Goal: Communication & Community: Answer question/provide support

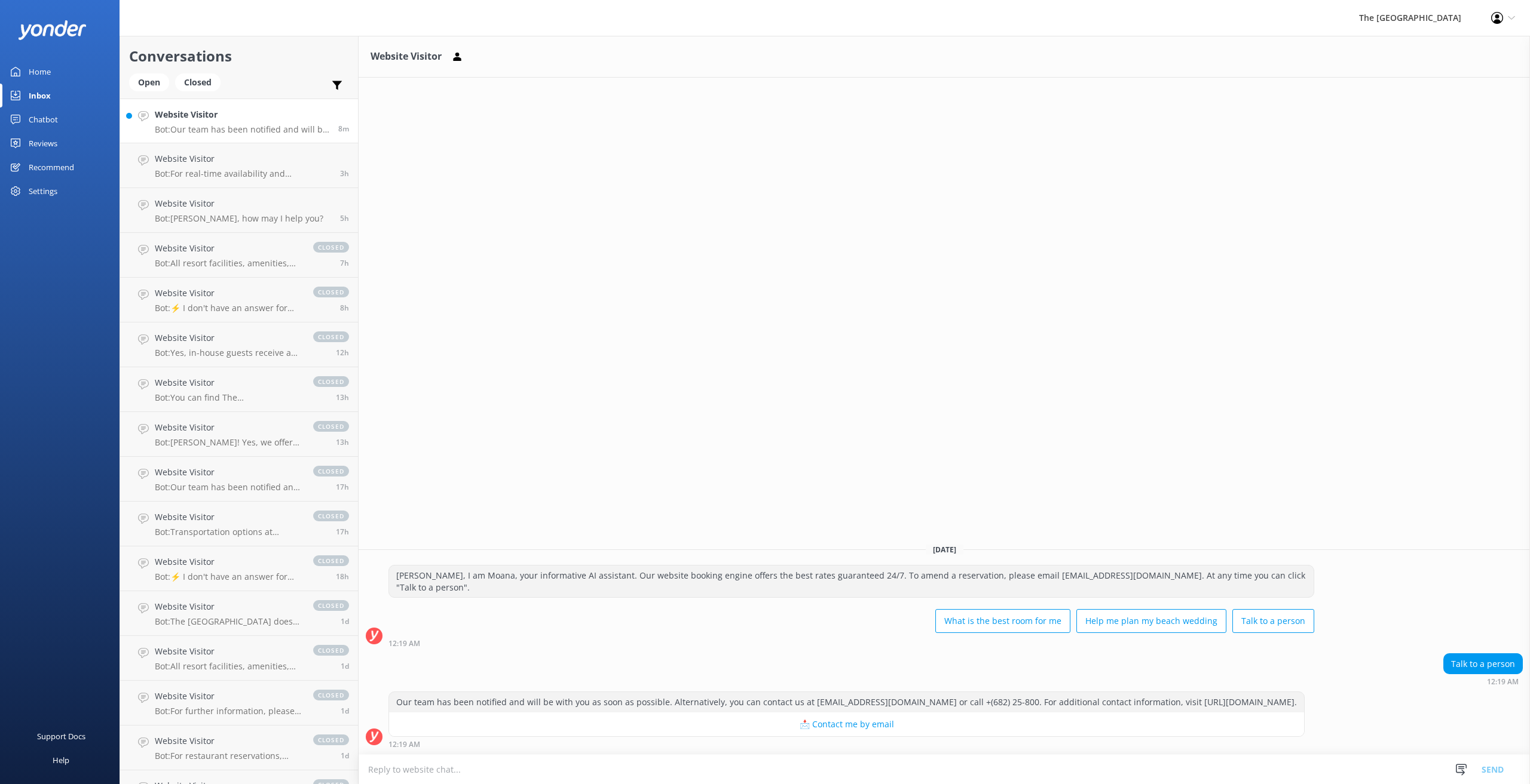
click at [259, 120] on h4 "Website Visitor" at bounding box center [242, 114] width 175 height 13
click at [438, 770] on textarea at bounding box center [944, 769] width 1171 height 29
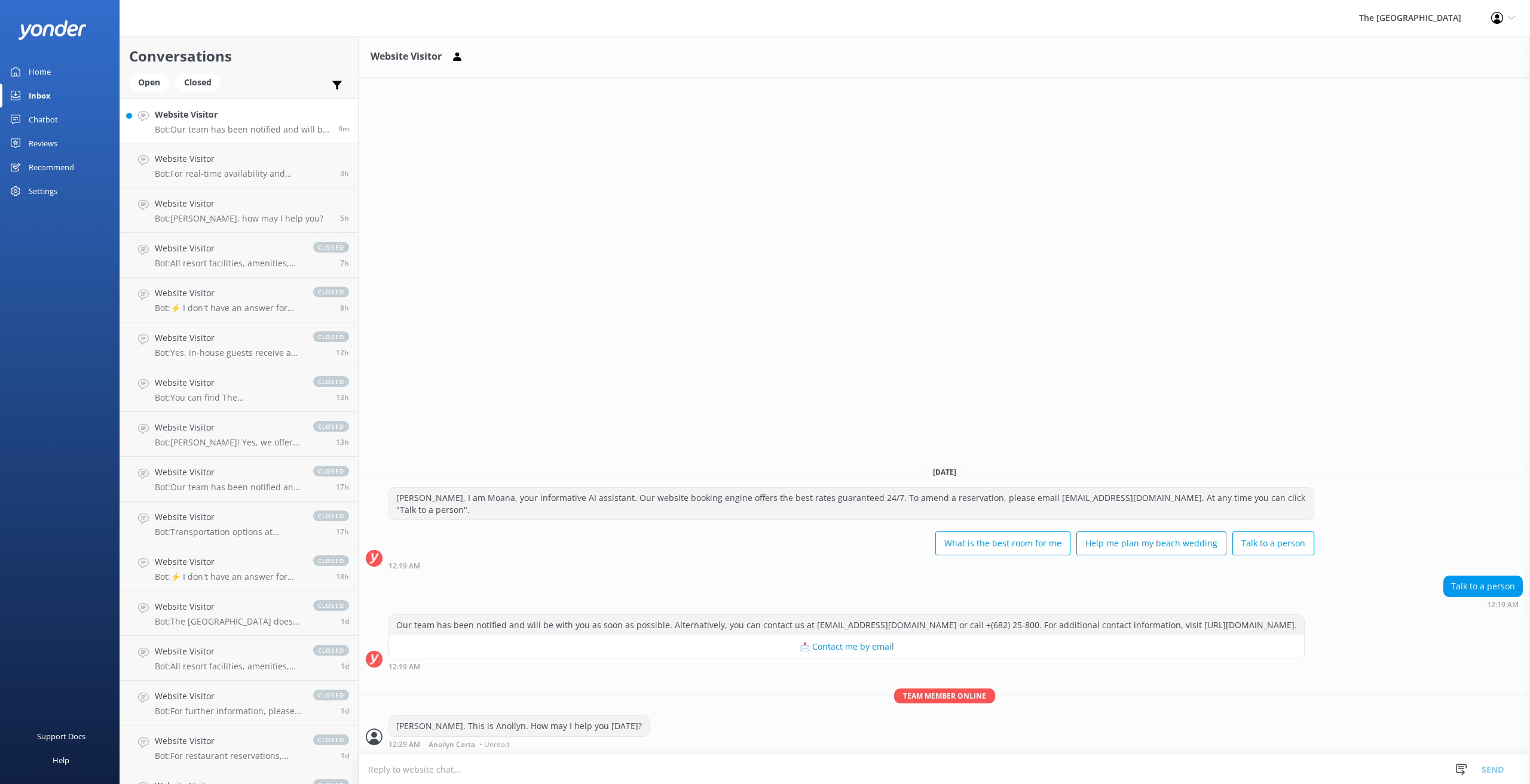
click at [218, 117] on h4 "Website Visitor" at bounding box center [242, 114] width 175 height 13
click at [154, 81] on div "Open" at bounding box center [149, 82] width 40 height 18
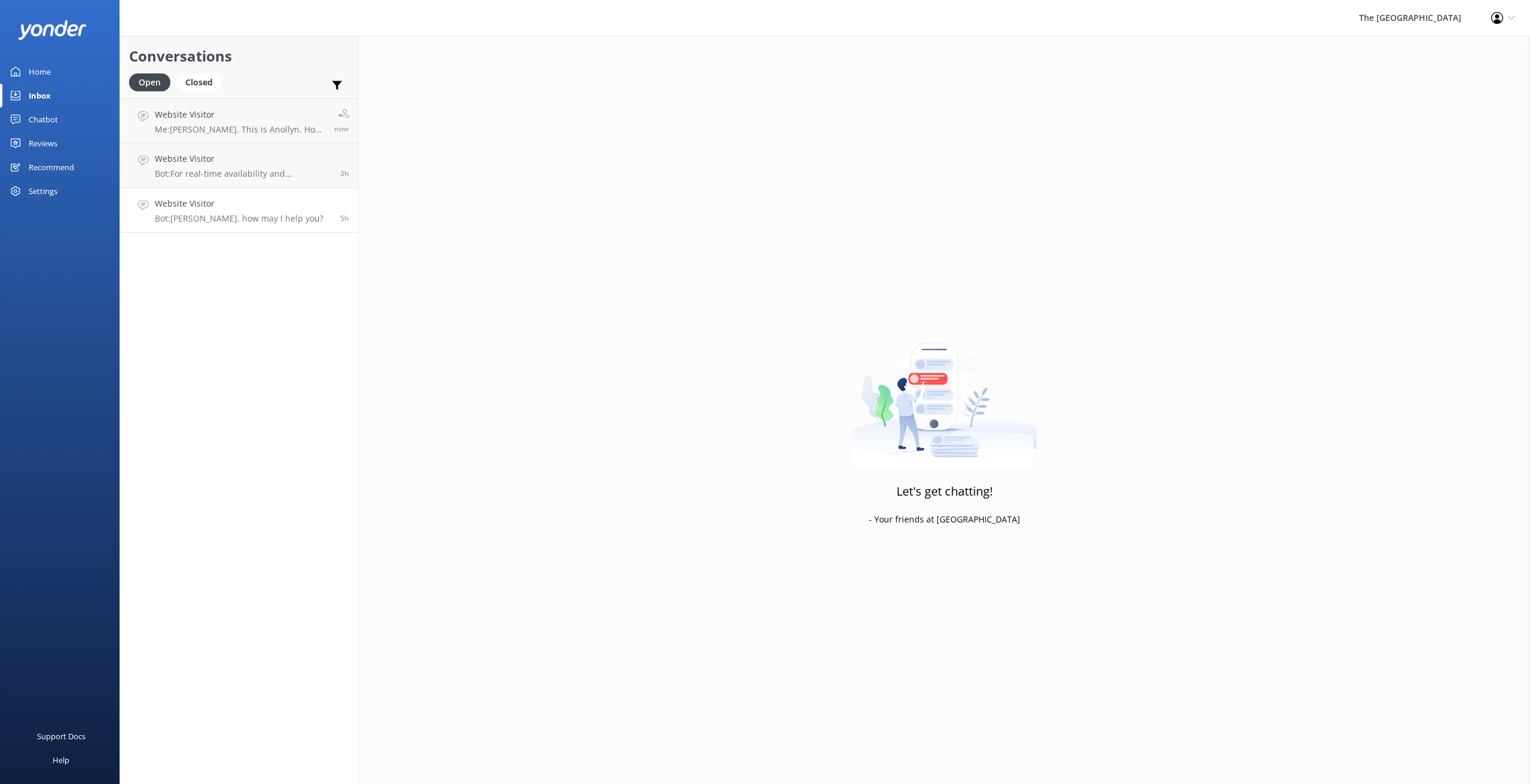
click at [242, 210] on h4 "Website Visitor" at bounding box center [239, 203] width 168 height 13
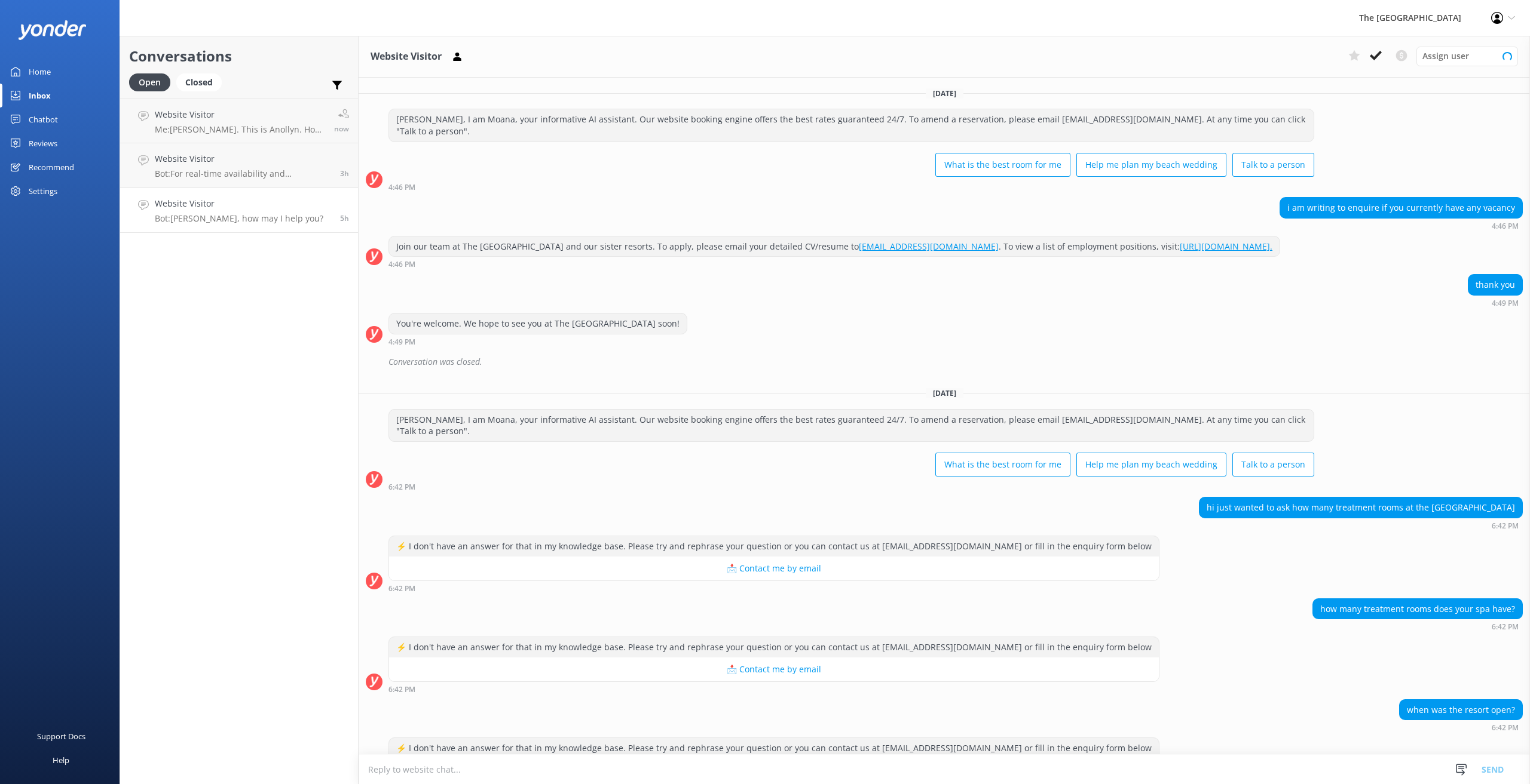
scroll to position [135, 0]
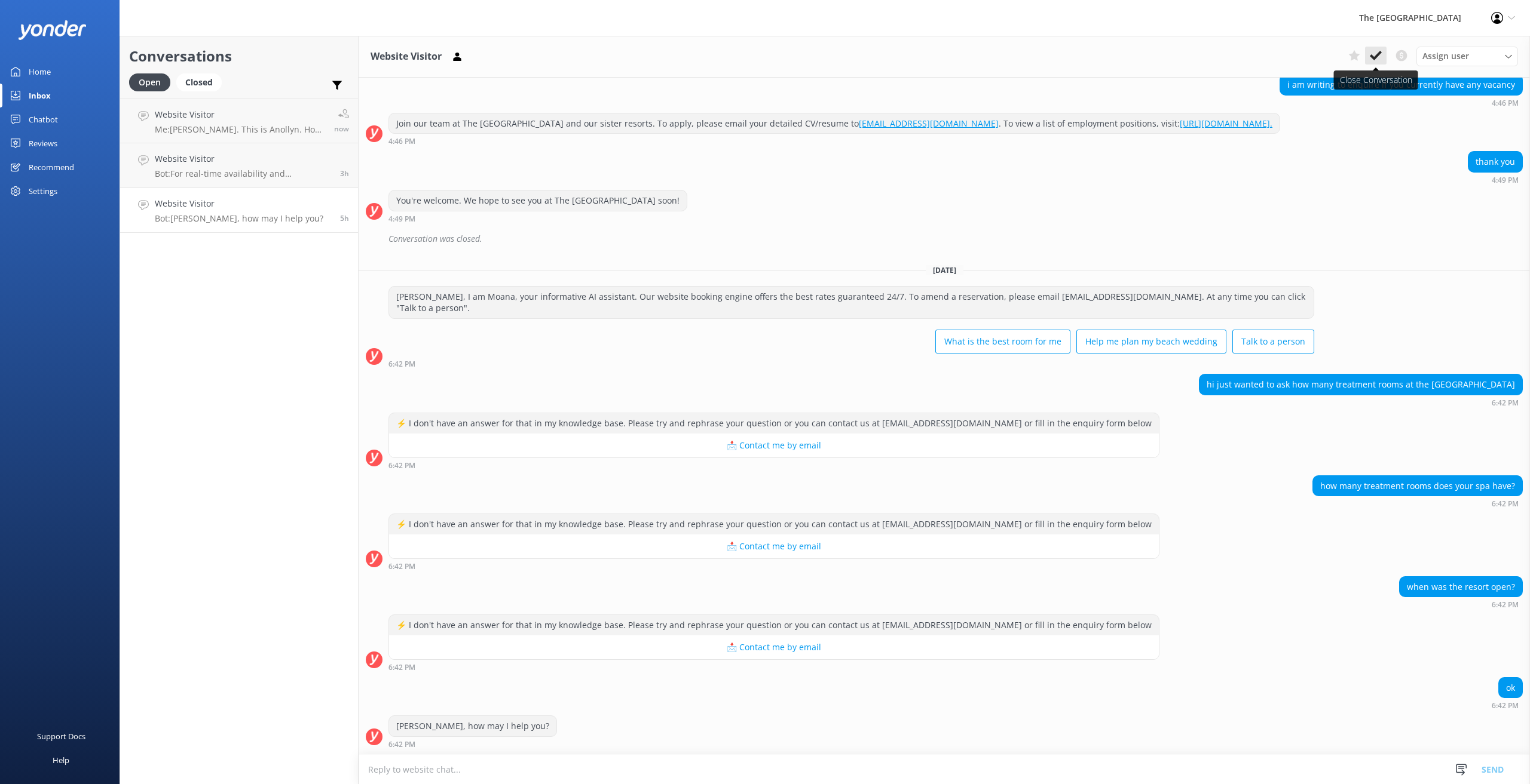
click at [1378, 52] on icon at bounding box center [1375, 55] width 12 height 12
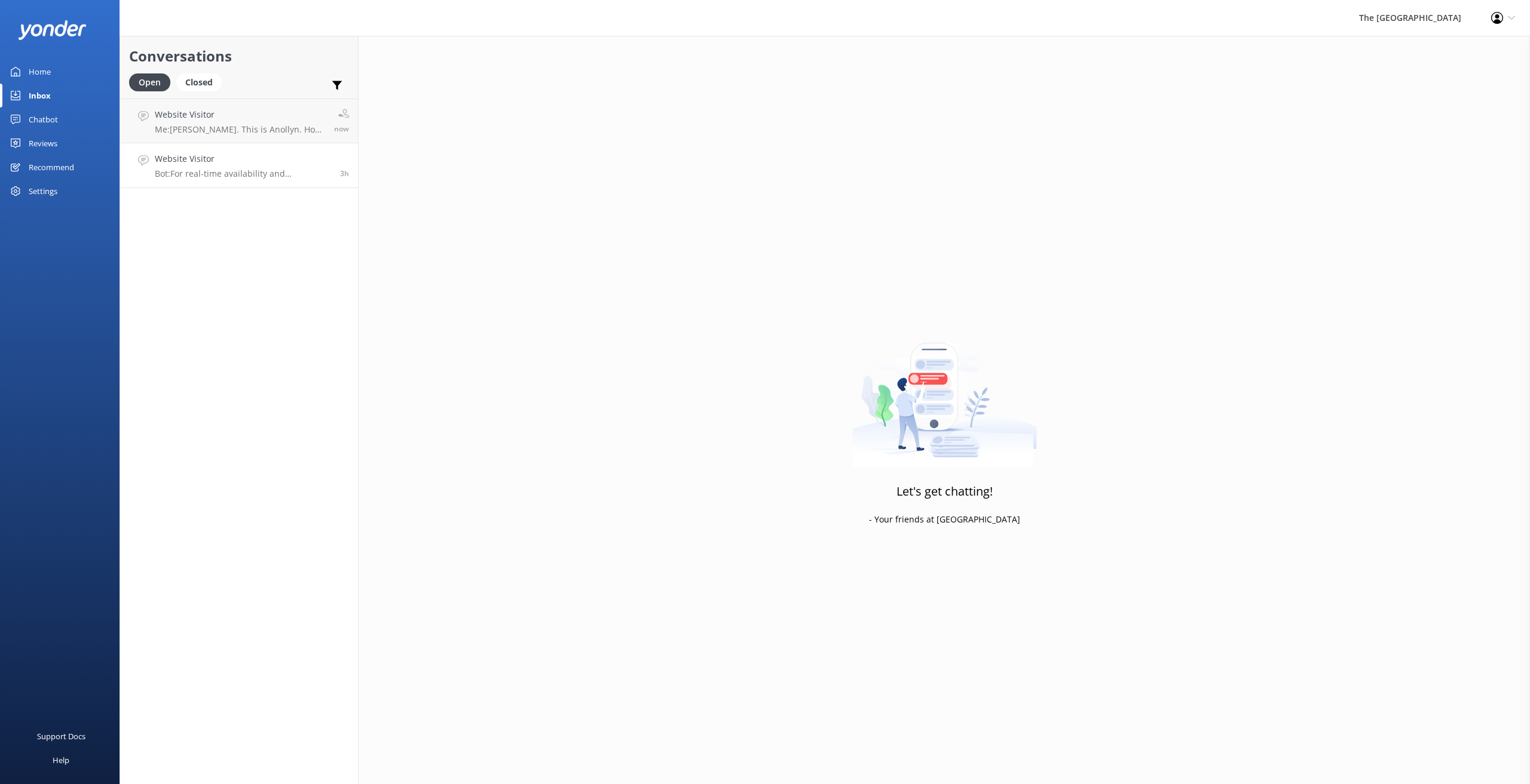
click at [237, 158] on h4 "Website Visitor" at bounding box center [243, 158] width 176 height 13
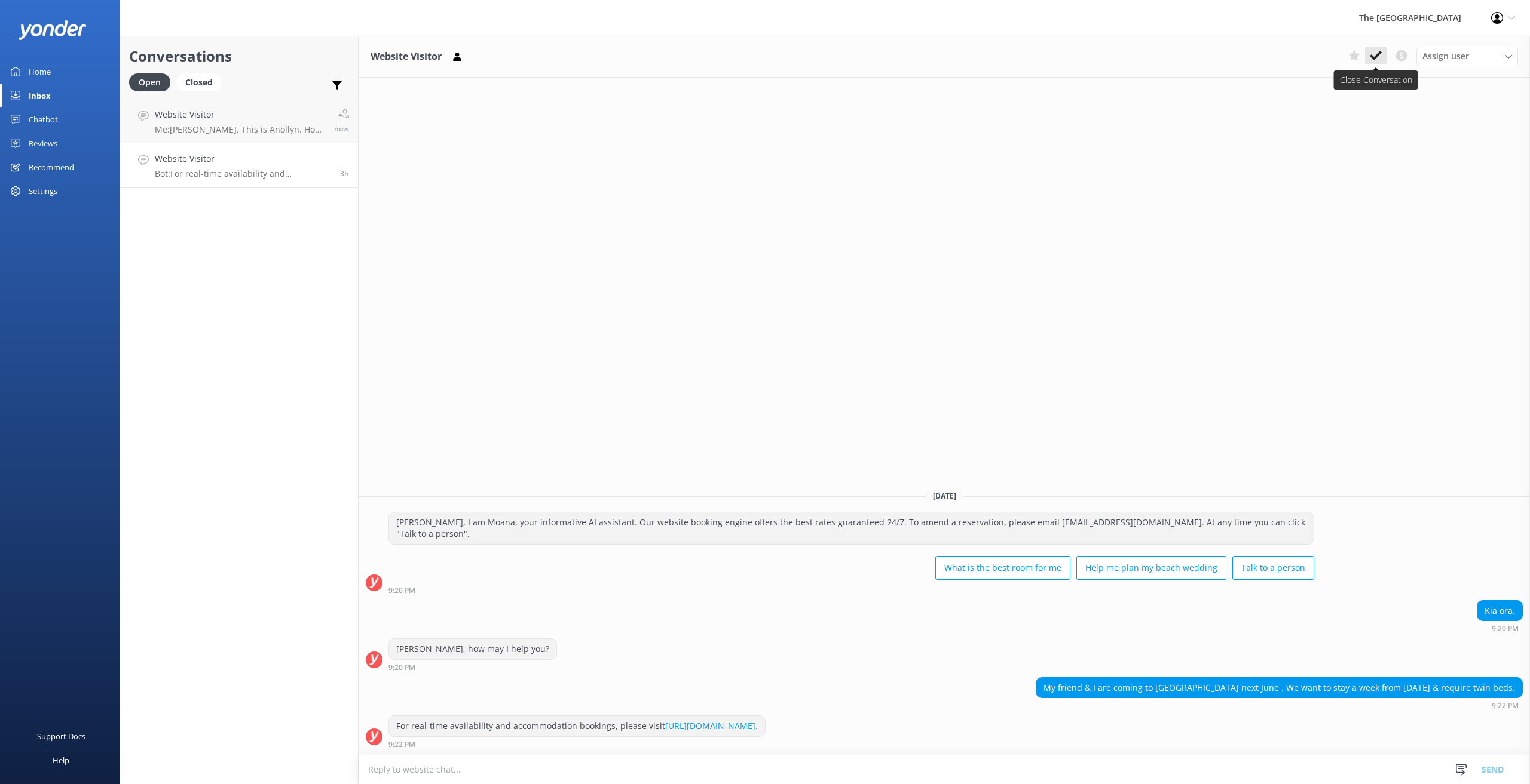
click at [1375, 51] on icon at bounding box center [1375, 55] width 12 height 12
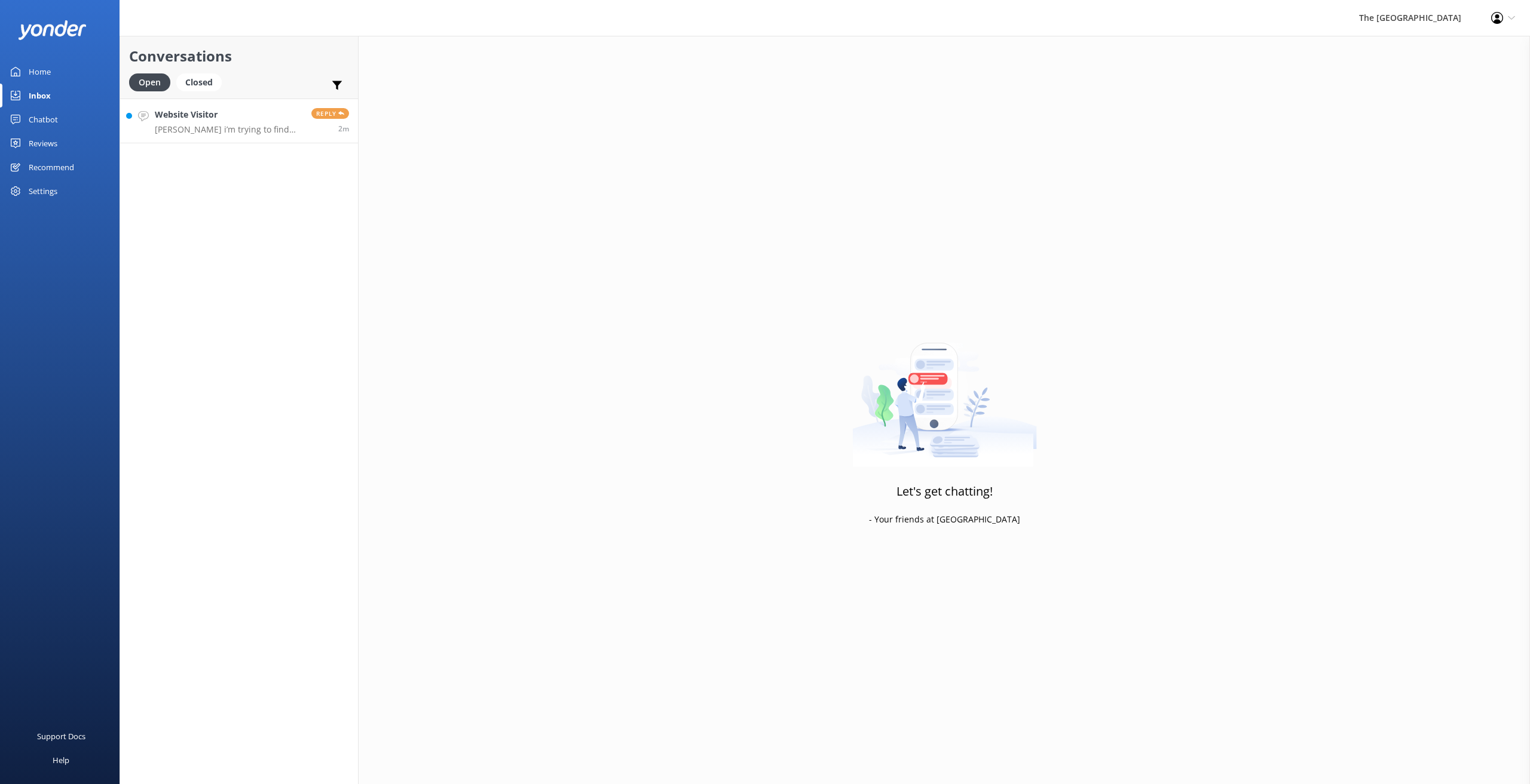
click at [210, 128] on p "[PERSON_NAME] i’m trying to find the name of one of your staff members but can …" at bounding box center [228, 129] width 147 height 10
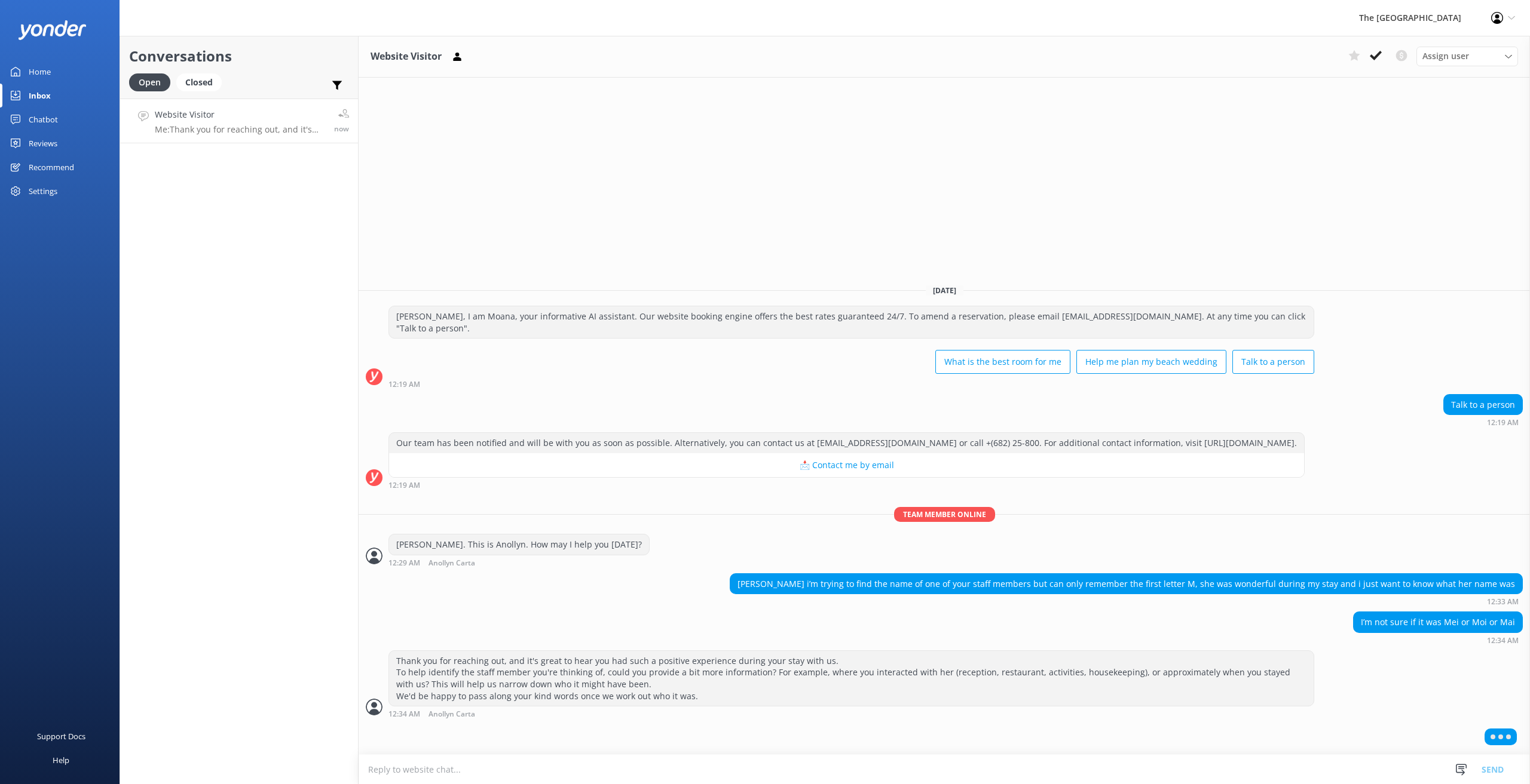
click at [455, 772] on textarea at bounding box center [944, 769] width 1171 height 29
